Goal: Information Seeking & Learning: Understand process/instructions

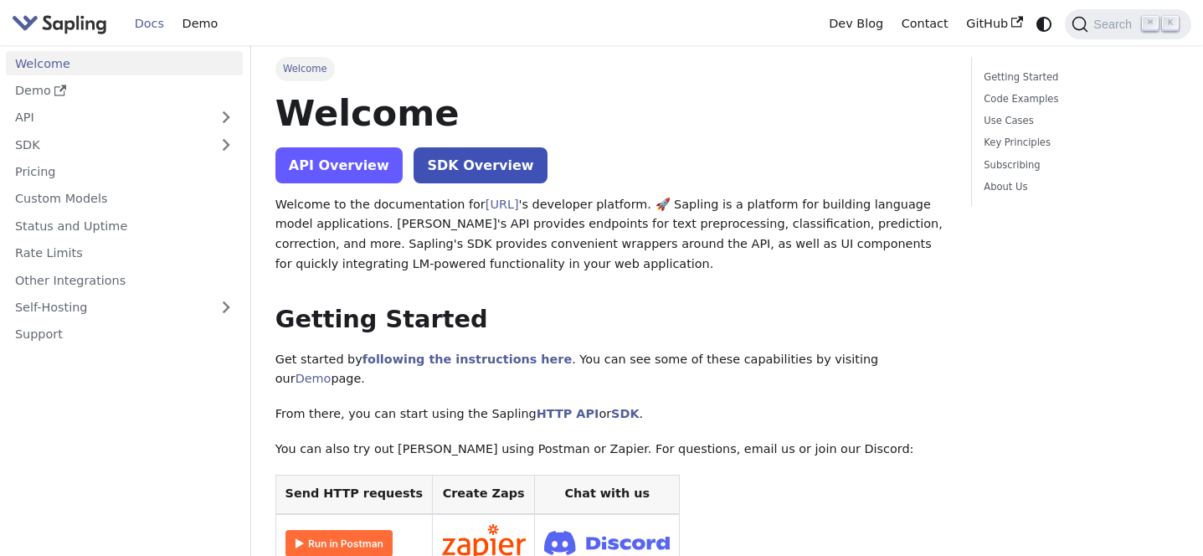
click at [345, 167] on link "API Overview" at bounding box center [338, 165] width 127 height 36
click at [348, 160] on link "API Overview" at bounding box center [338, 165] width 127 height 36
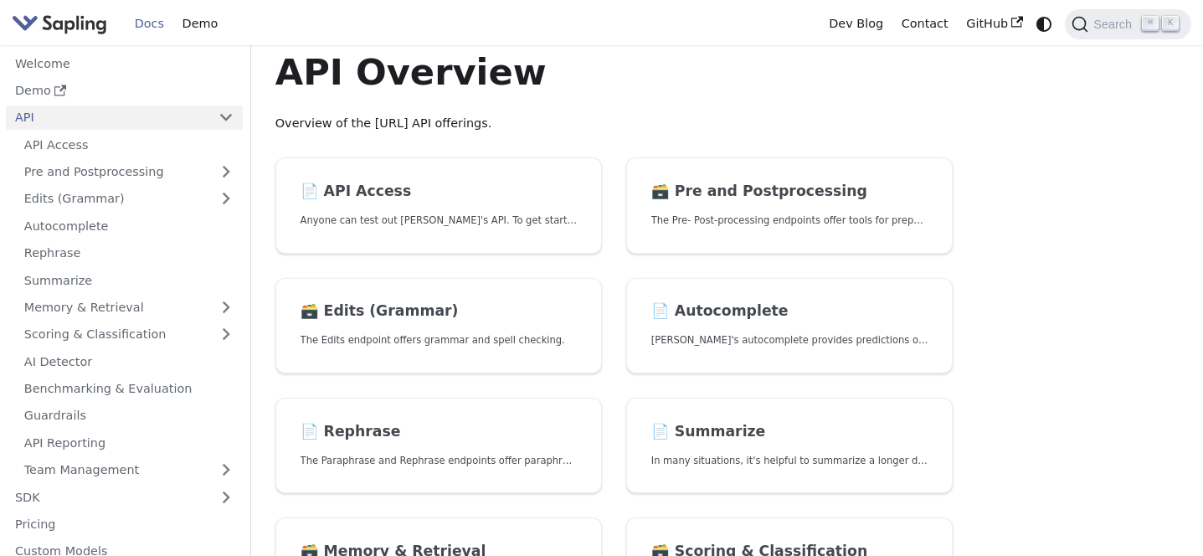
scroll to position [36, 0]
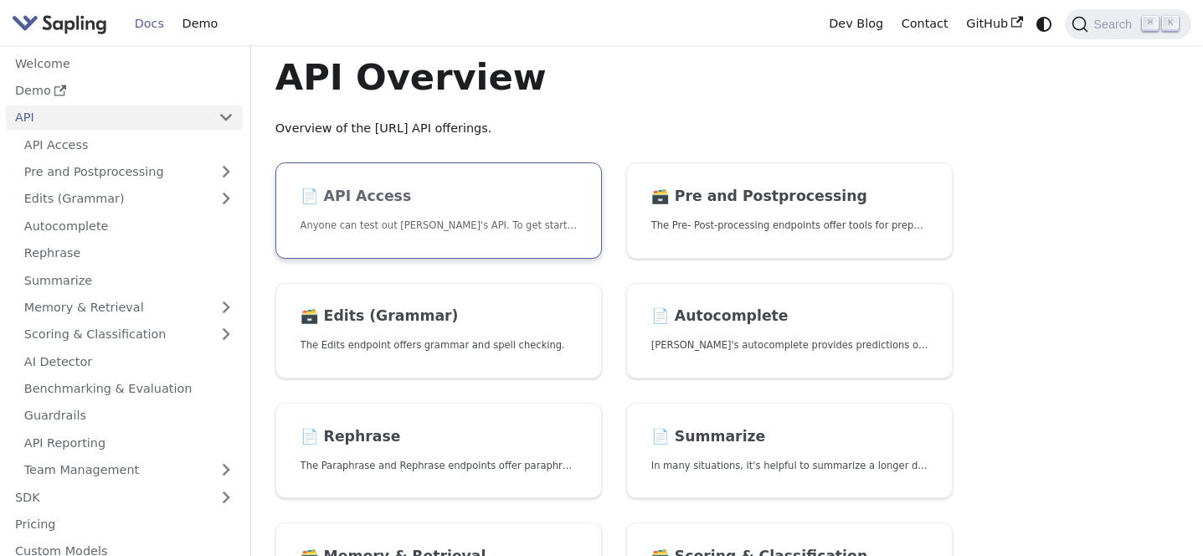
click at [367, 197] on h2 "📄️ API Access" at bounding box center [438, 196] width 277 height 18
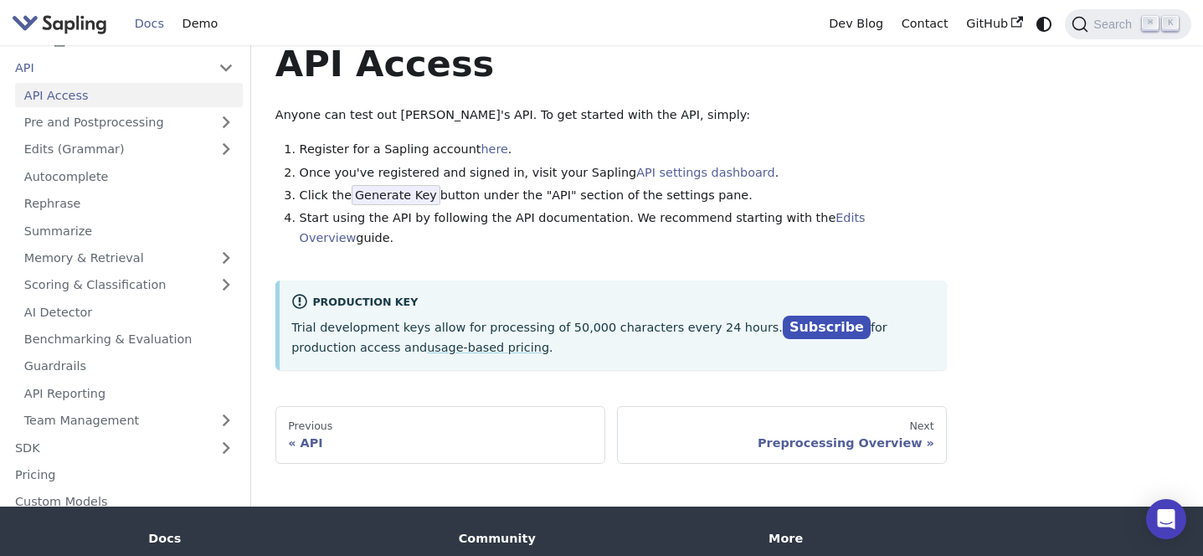
scroll to position [49, 0]
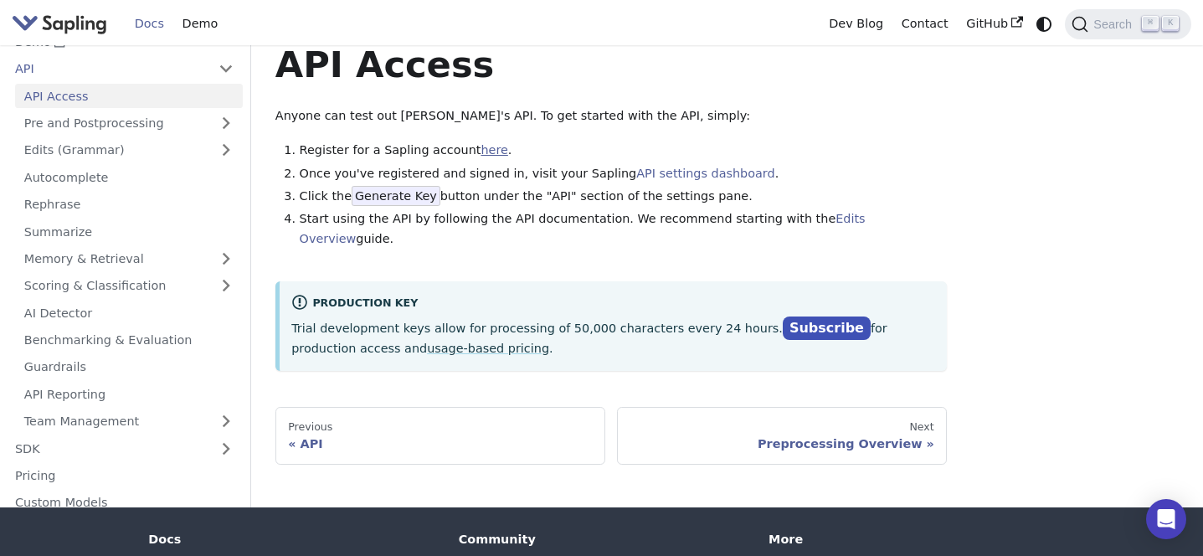
click at [480, 150] on link "here" at bounding box center [493, 149] width 27 height 13
click at [727, 177] on link "API settings dashboard" at bounding box center [705, 173] width 138 height 13
click at [834, 218] on link "Edits Overview" at bounding box center [583, 228] width 566 height 33
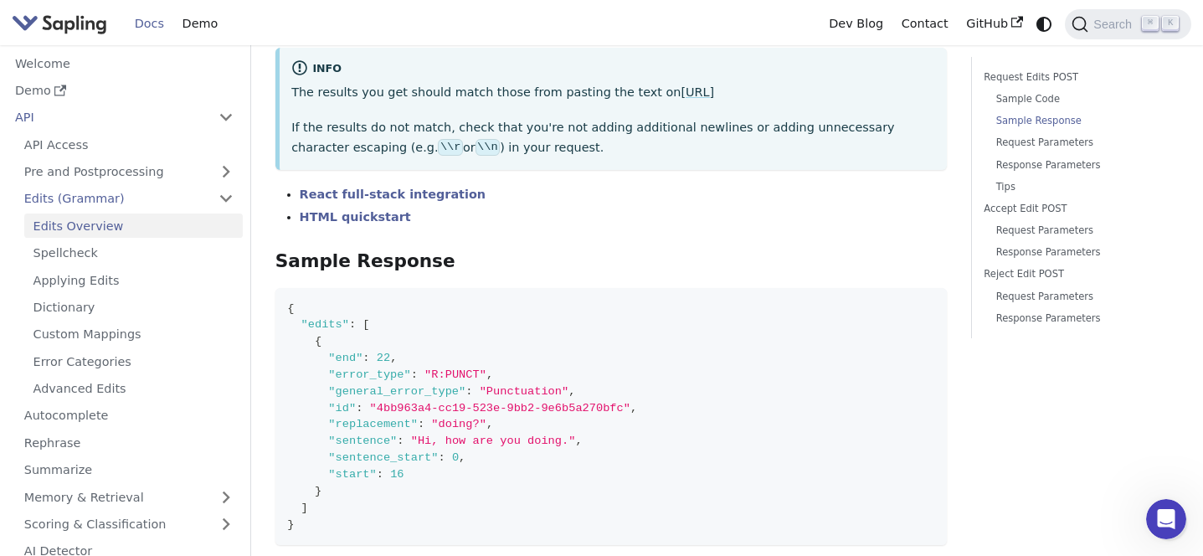
scroll to position [755, 0]
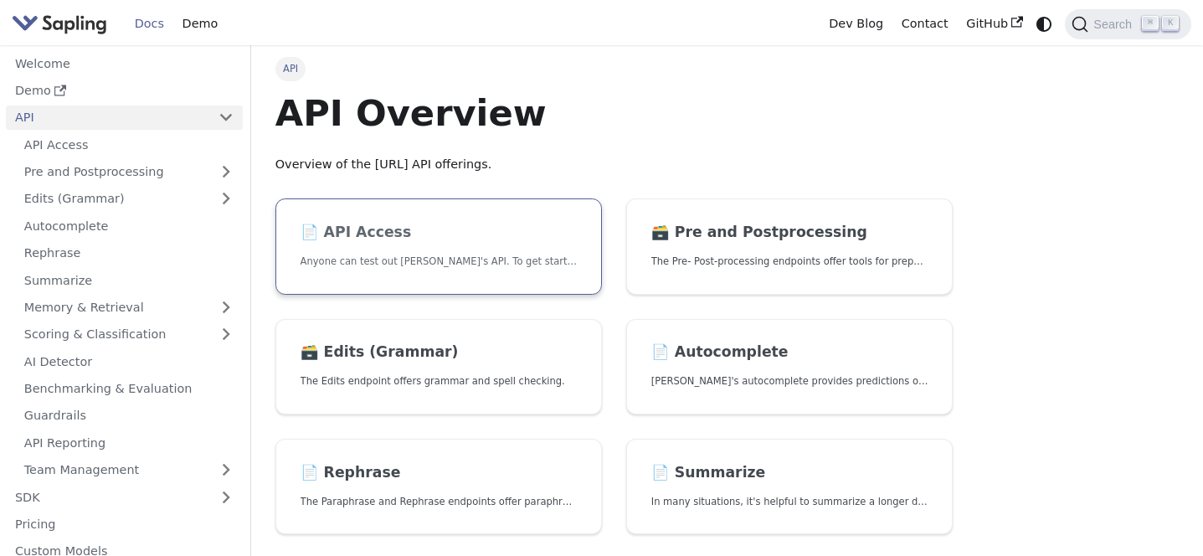
scroll to position [6, 0]
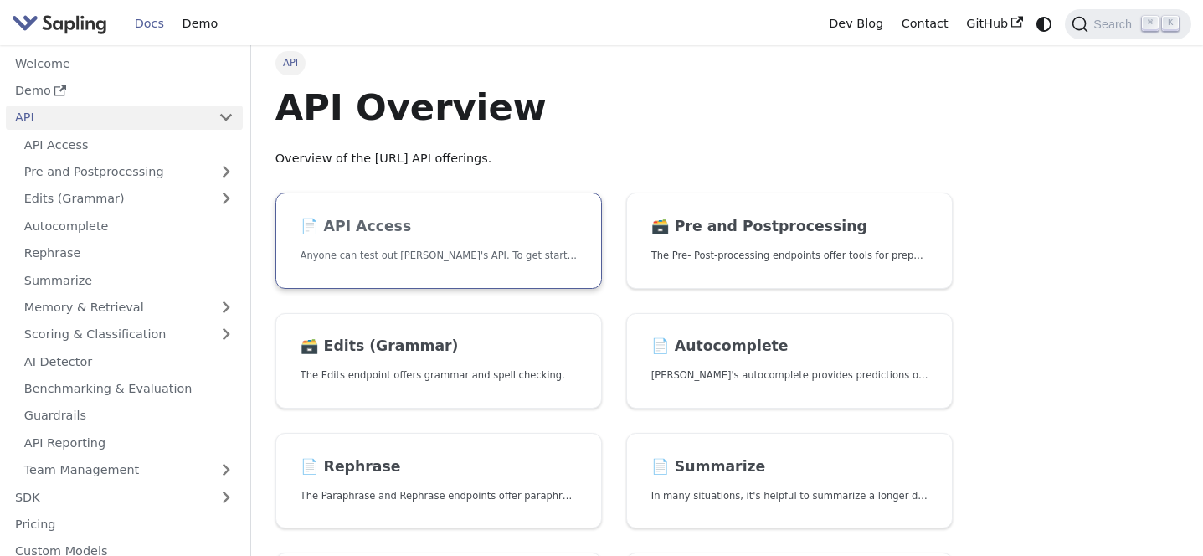
click at [453, 265] on link "📄️ API Access Anyone can test out [PERSON_NAME]'s API. To get started with the …" at bounding box center [438, 240] width 326 height 96
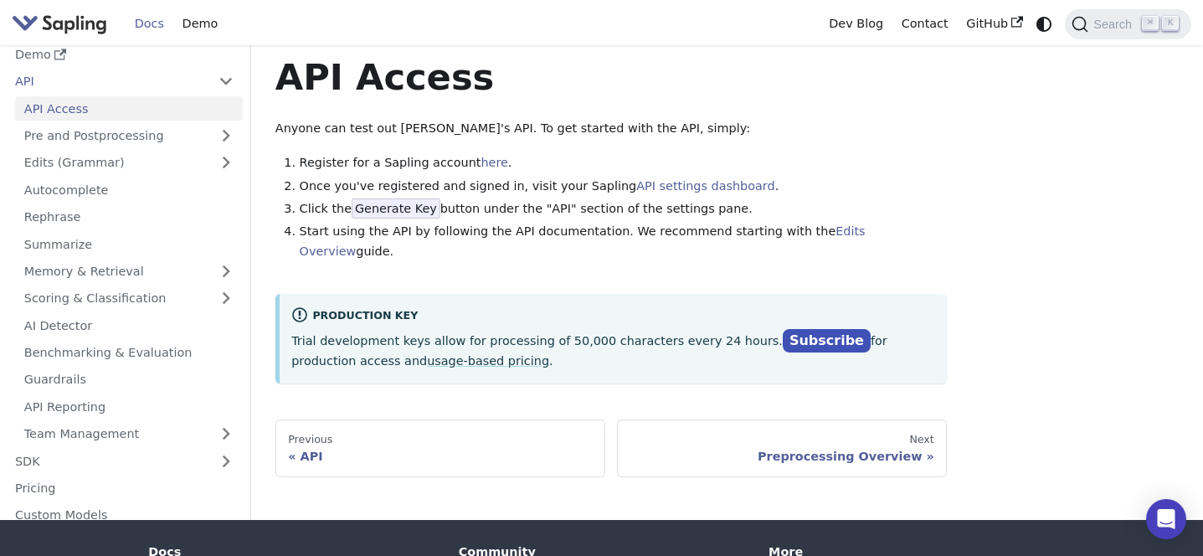
scroll to position [12, 0]
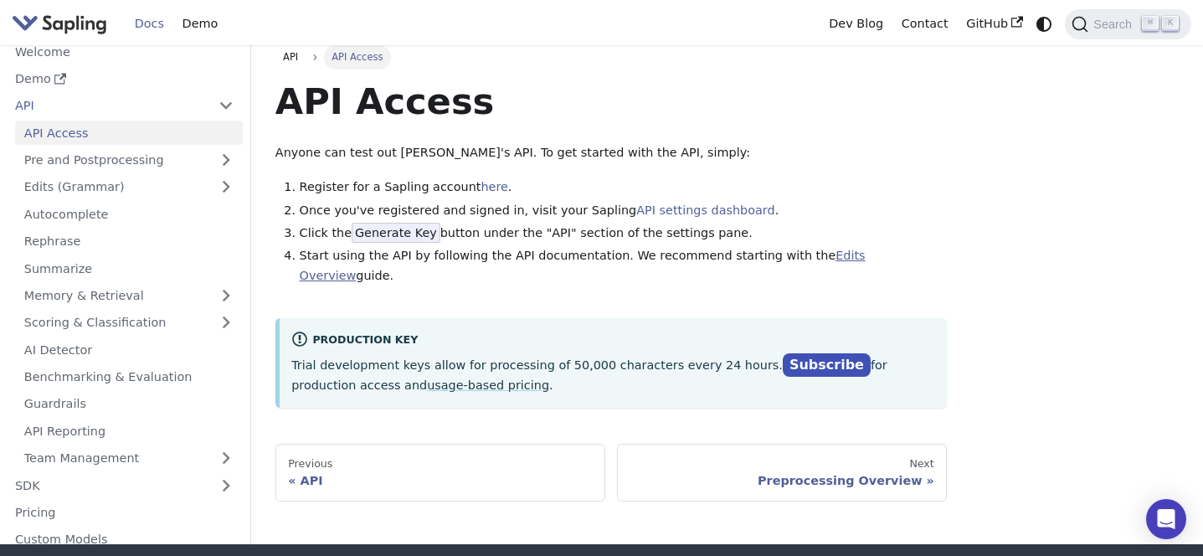
click at [865, 254] on link "Edits Overview" at bounding box center [583, 265] width 566 height 33
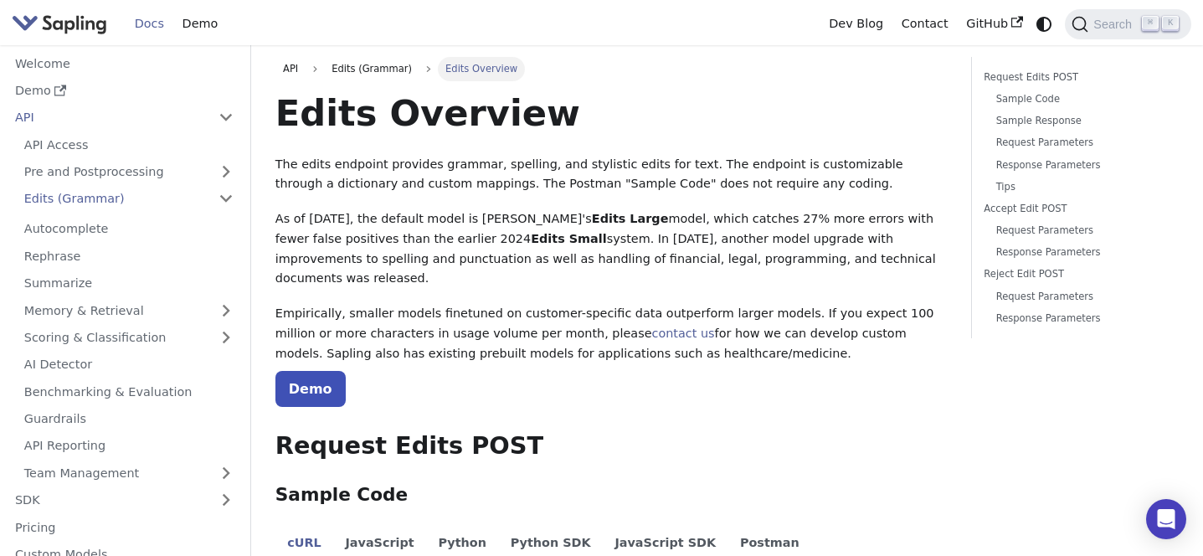
click at [869, 254] on p "As of November 2024, the default model is Sapling's Edits Large model, which ca…" at bounding box center [610, 249] width 671 height 80
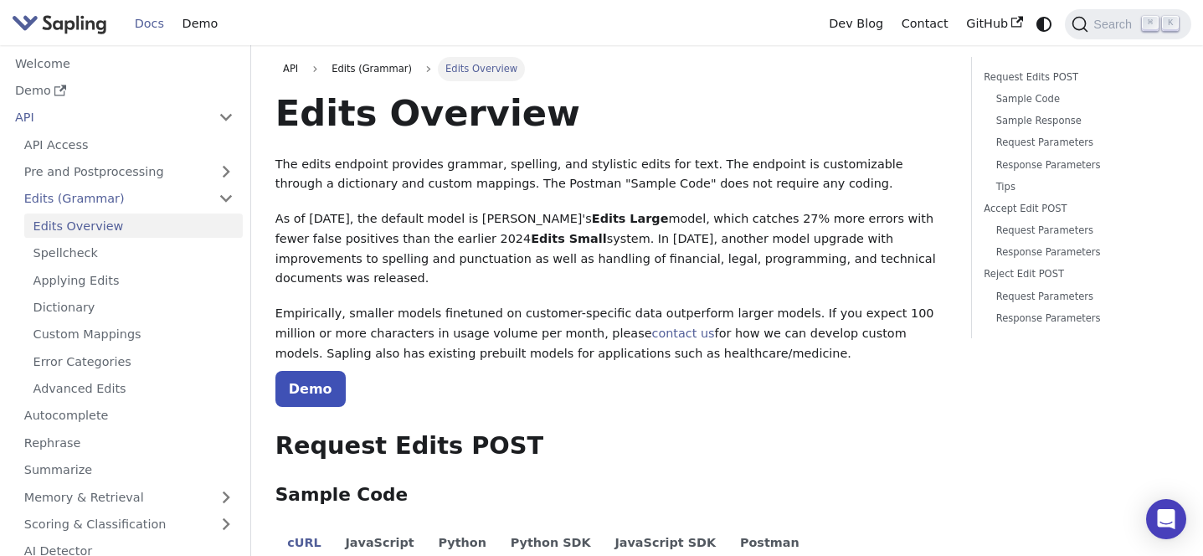
click at [611, 241] on p "As of November 2024, the default model is Sapling's Edits Large model, which ca…" at bounding box center [610, 249] width 671 height 80
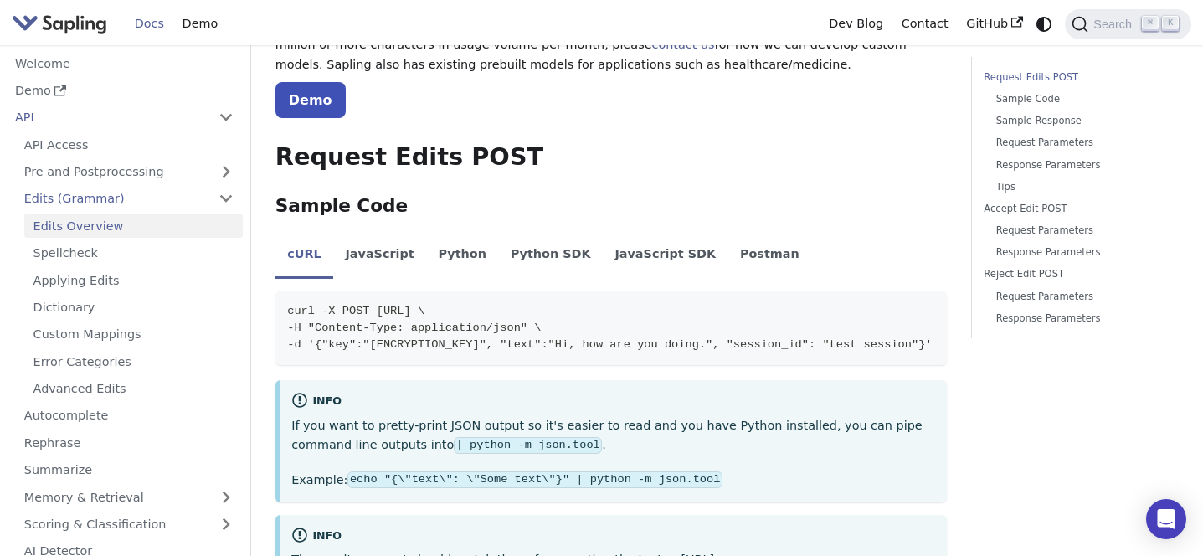
scroll to position [300, 0]
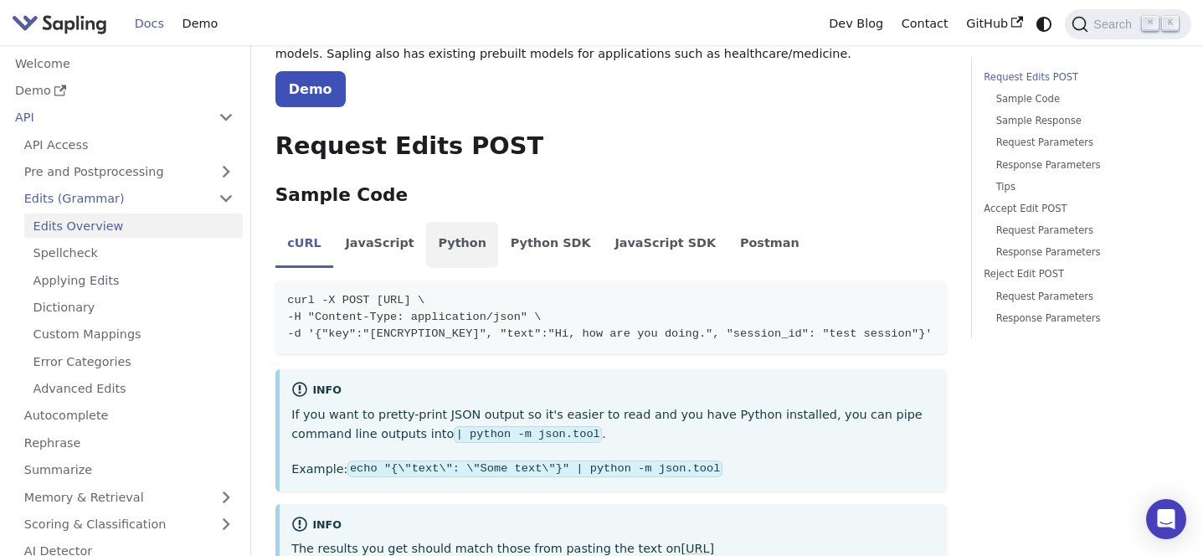
click at [455, 222] on li "Python" at bounding box center [462, 245] width 72 height 47
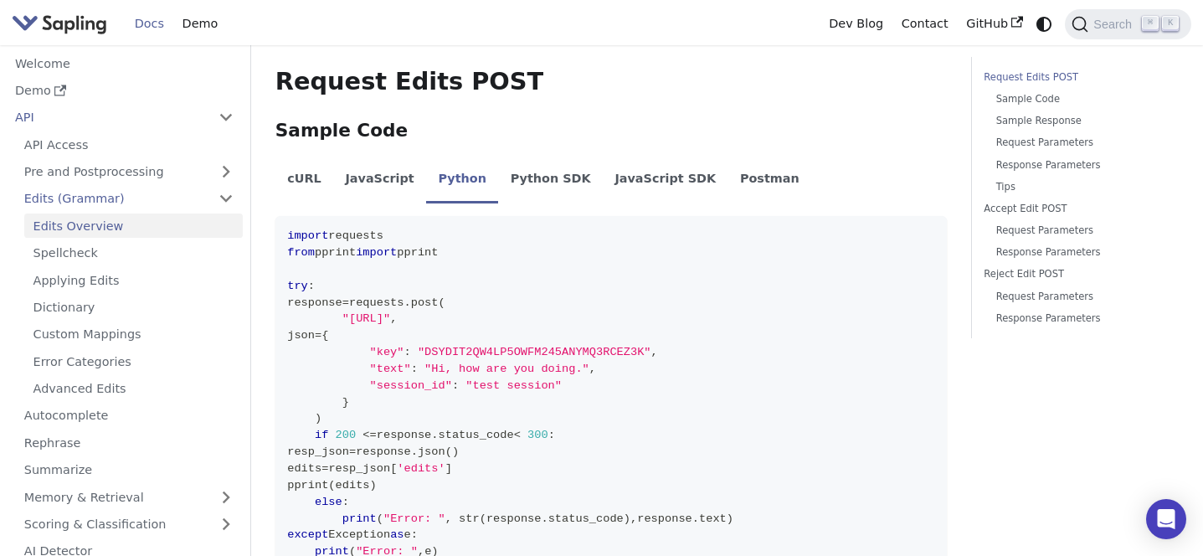
scroll to position [0, 0]
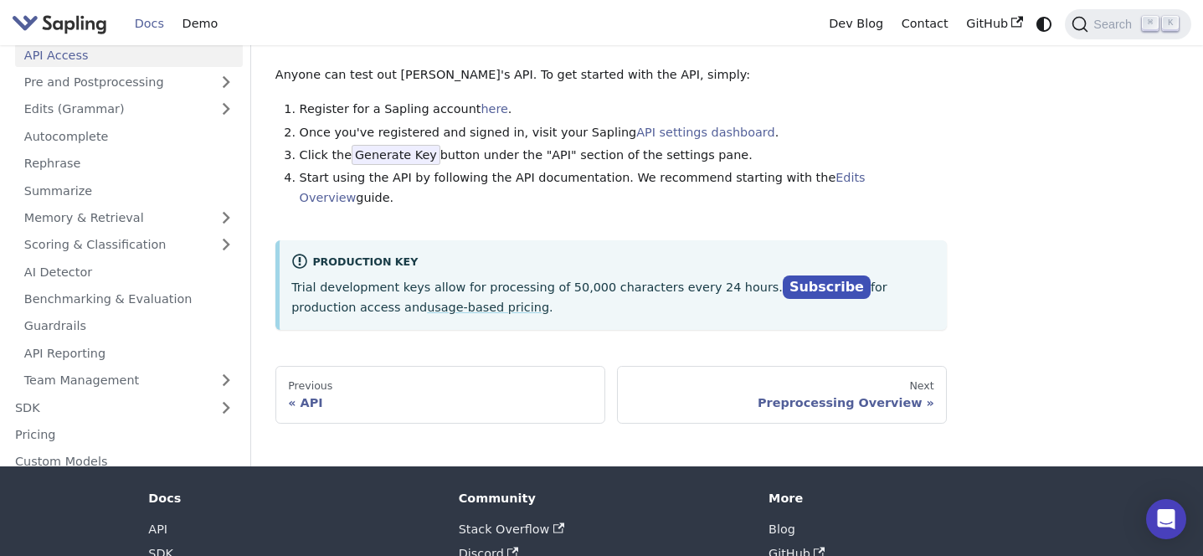
scroll to position [72, 0]
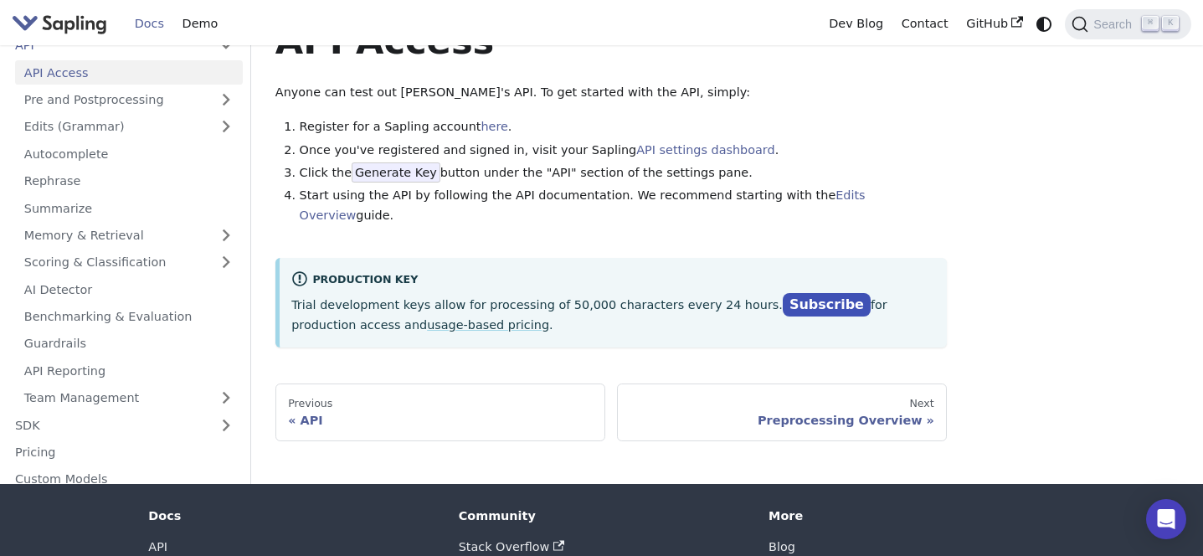
click at [388, 168] on span "Generate Key" at bounding box center [395, 172] width 89 height 20
click at [680, 153] on link "API settings dashboard" at bounding box center [705, 149] width 138 height 13
